Goal: Information Seeking & Learning: Learn about a topic

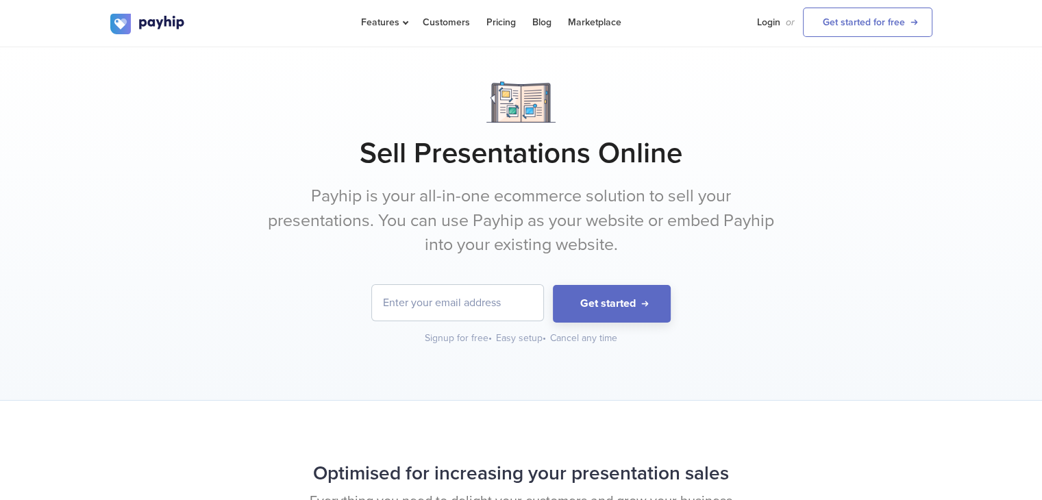
click at [508, 193] on p "Payhip is your all-in-one ecommerce solution to sell your presentations. You ca…" at bounding box center [522, 220] width 514 height 73
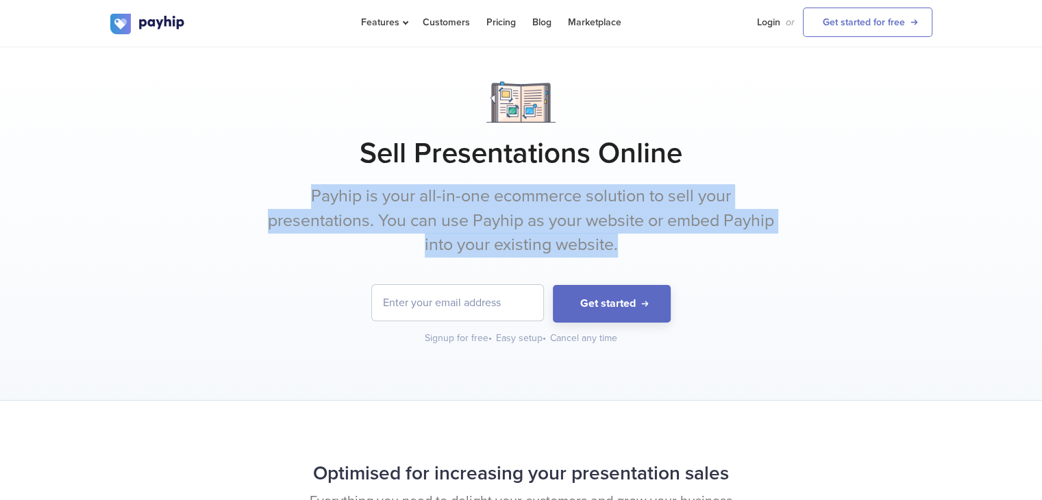
click at [508, 193] on p "Payhip is your all-in-one ecommerce solution to sell your presentations. You ca…" at bounding box center [522, 220] width 514 height 73
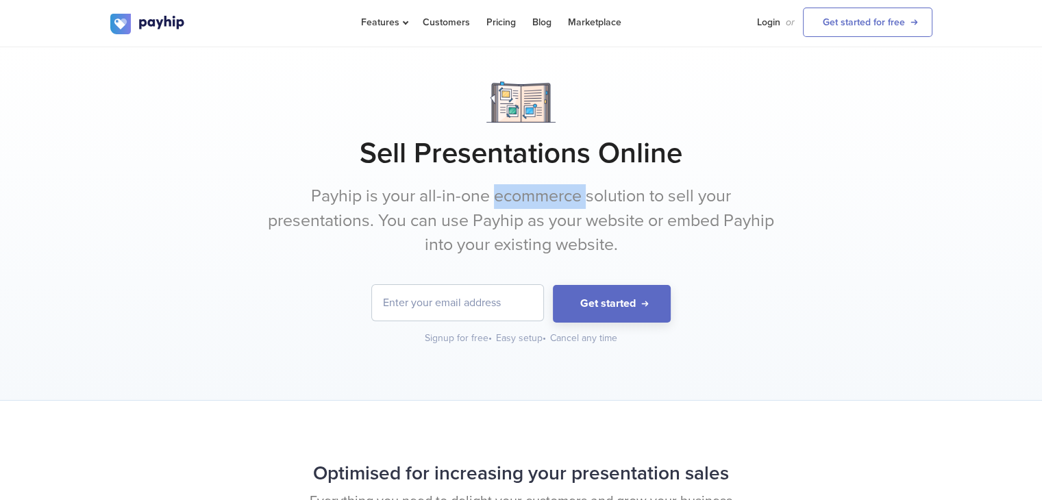
click at [508, 193] on p "Payhip is your all-in-one ecommerce solution to sell your presentations. You ca…" at bounding box center [522, 220] width 514 height 73
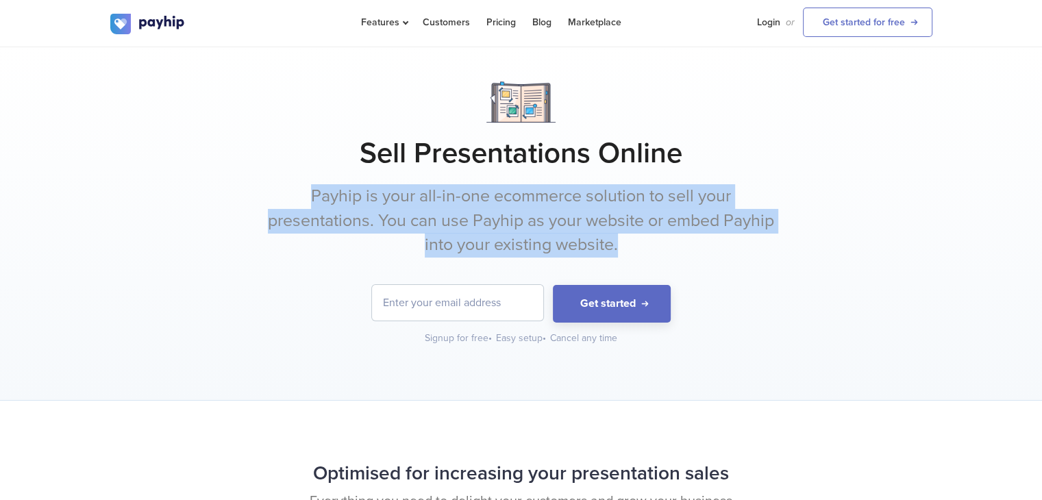
click at [508, 193] on p "Payhip is your all-in-one ecommerce solution to sell your presentations. You ca…" at bounding box center [522, 220] width 514 height 73
click at [522, 220] on p "Payhip is your all-in-one ecommerce solution to sell your presentations. You ca…" at bounding box center [522, 220] width 514 height 73
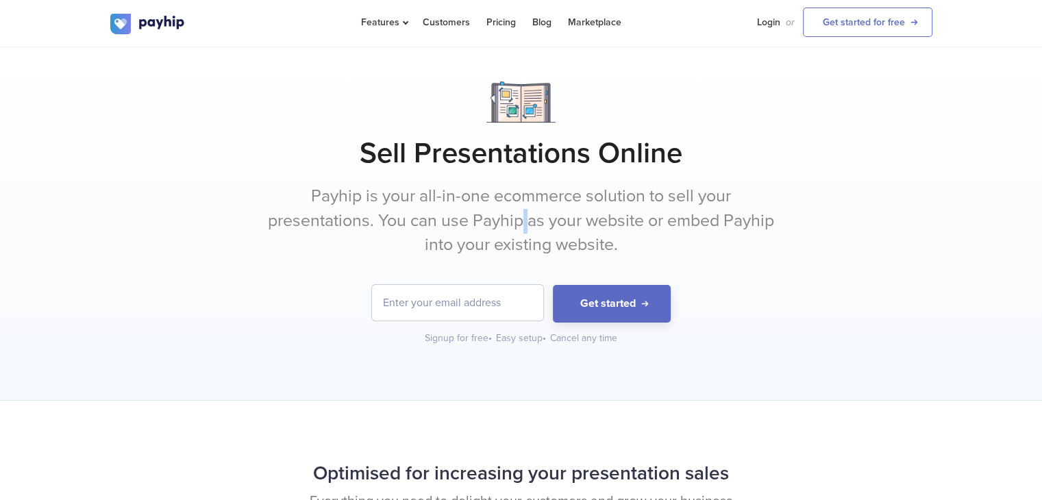
click at [522, 220] on p "Payhip is your all-in-one ecommerce solution to sell your presentations. You ca…" at bounding box center [522, 220] width 514 height 73
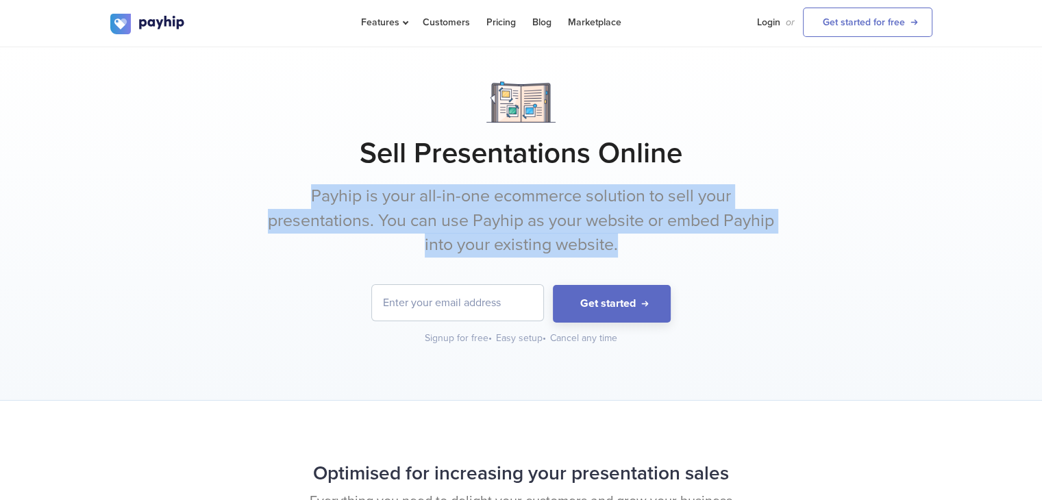
click at [522, 220] on p "Payhip is your all-in-one ecommerce solution to sell your presentations. You ca…" at bounding box center [522, 220] width 514 height 73
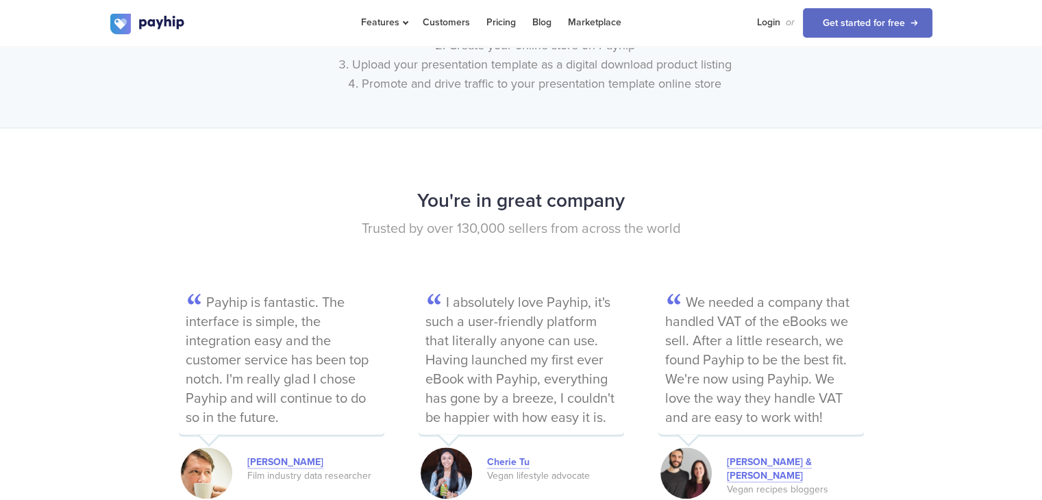
scroll to position [2124, 0]
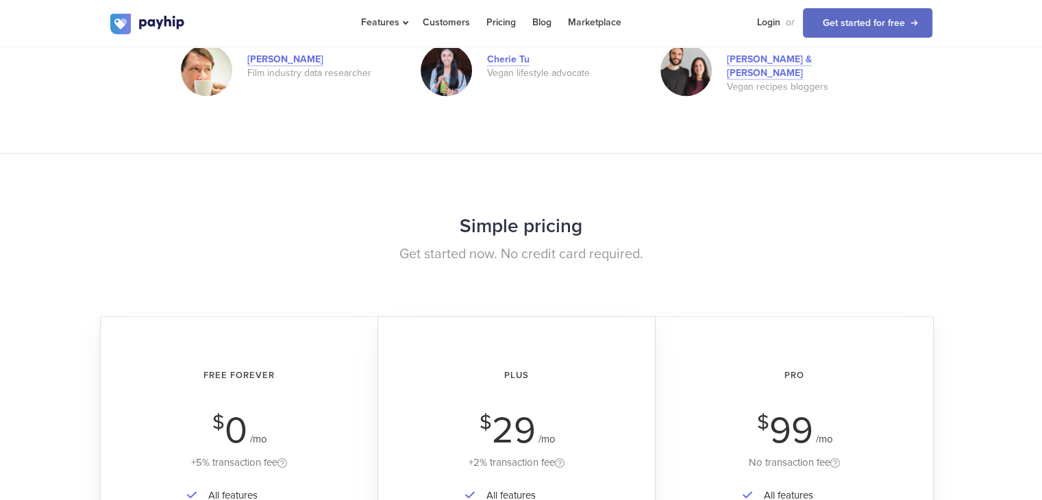
click at [58, 171] on div "Simple pricing Get started now. No credit card required. Free Forever $ 0 /mo +…" at bounding box center [521, 400] width 1042 height 495
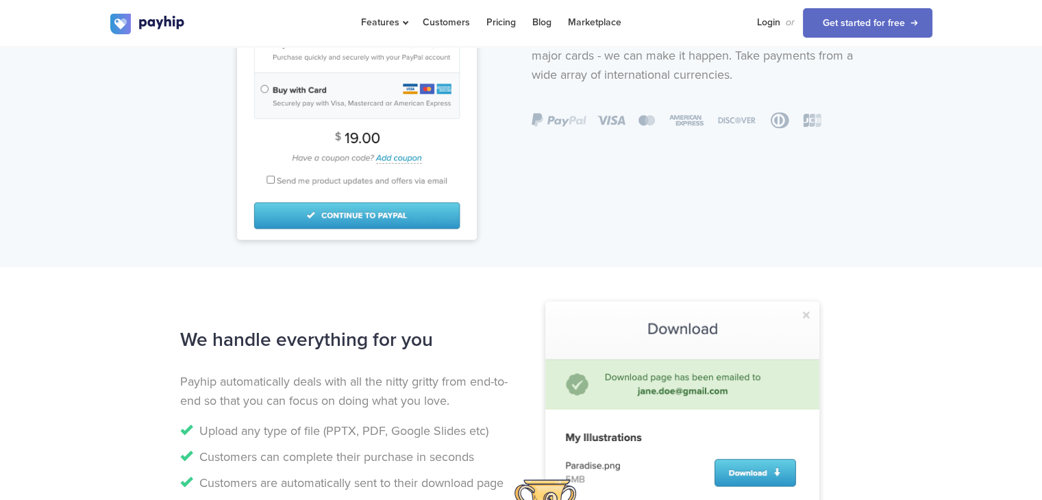
scroll to position [891, 0]
